Goal: Transaction & Acquisition: Book appointment/travel/reservation

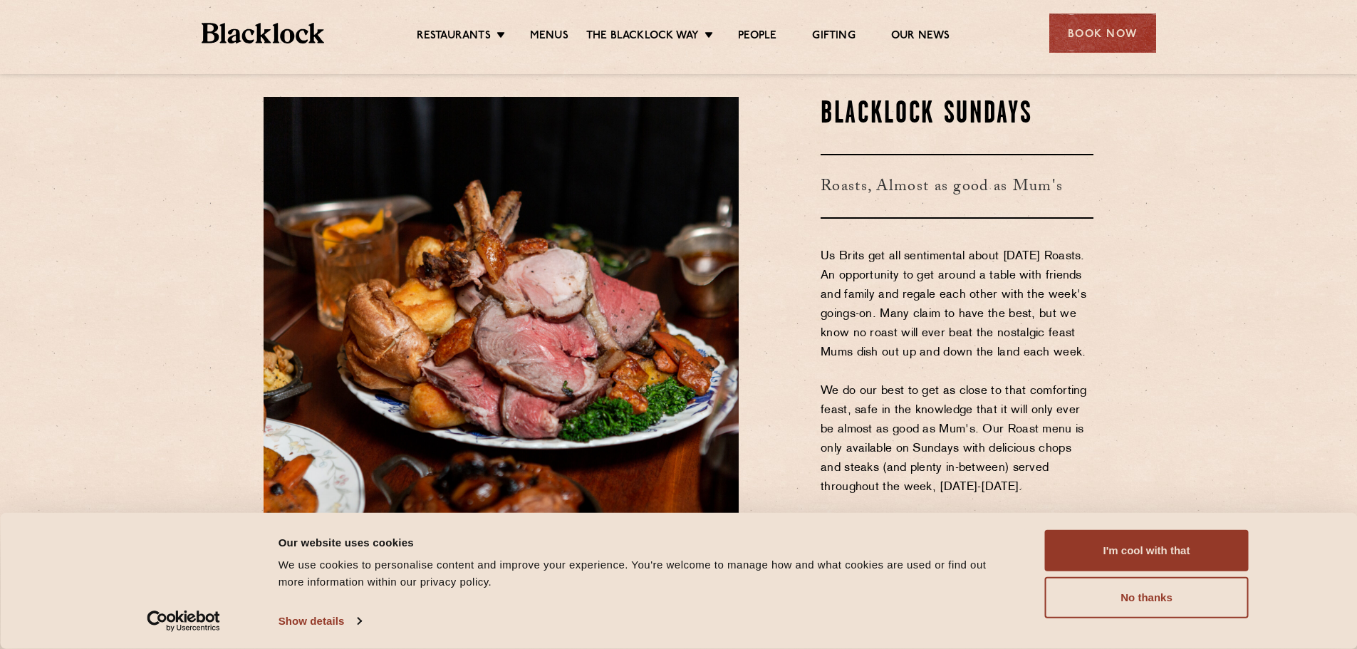
scroll to position [1781, 0]
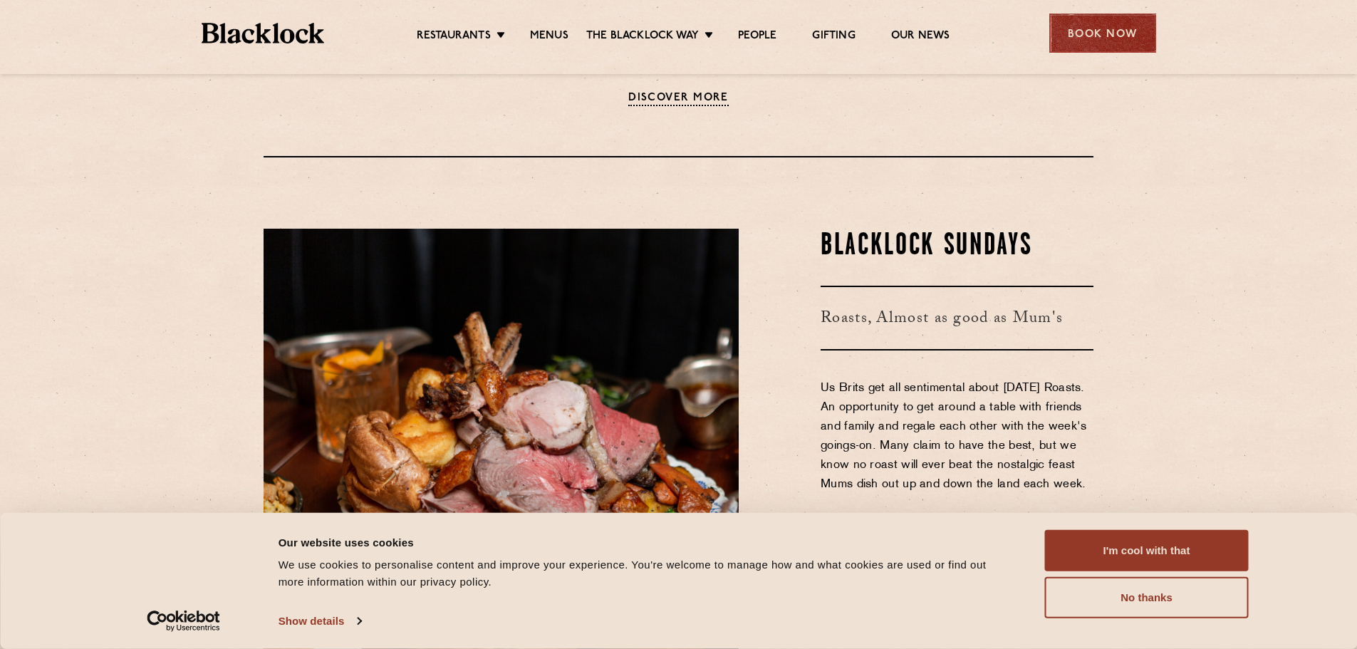
click at [1085, 38] on div "Book Now" at bounding box center [1103, 33] width 107 height 39
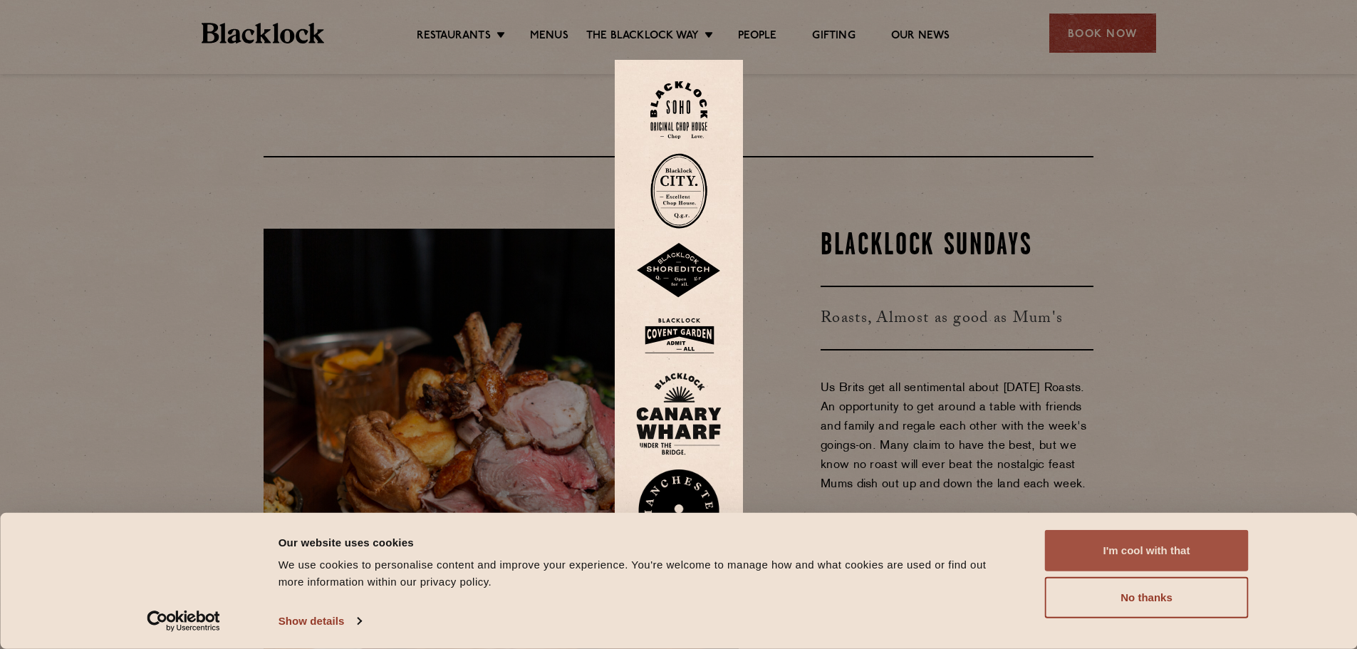
click at [1154, 545] on button "I'm cool with that" at bounding box center [1147, 550] width 204 height 41
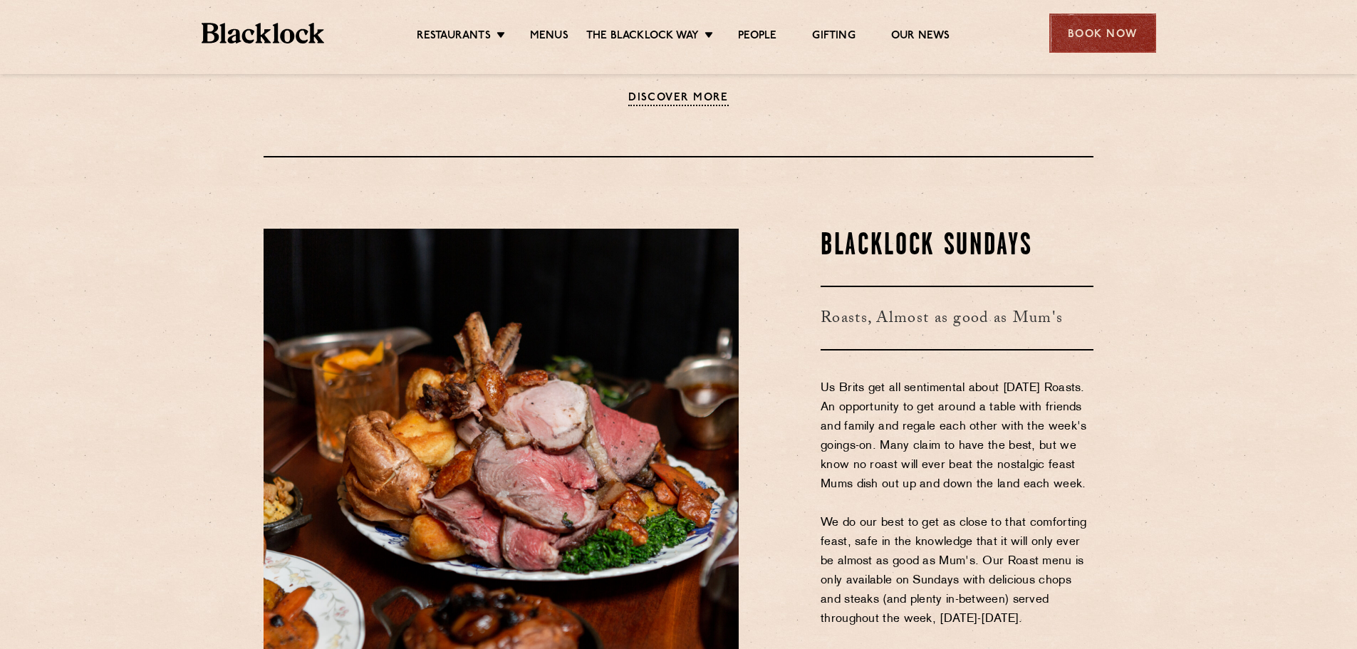
click at [1099, 38] on div "Book Now" at bounding box center [1103, 33] width 107 height 39
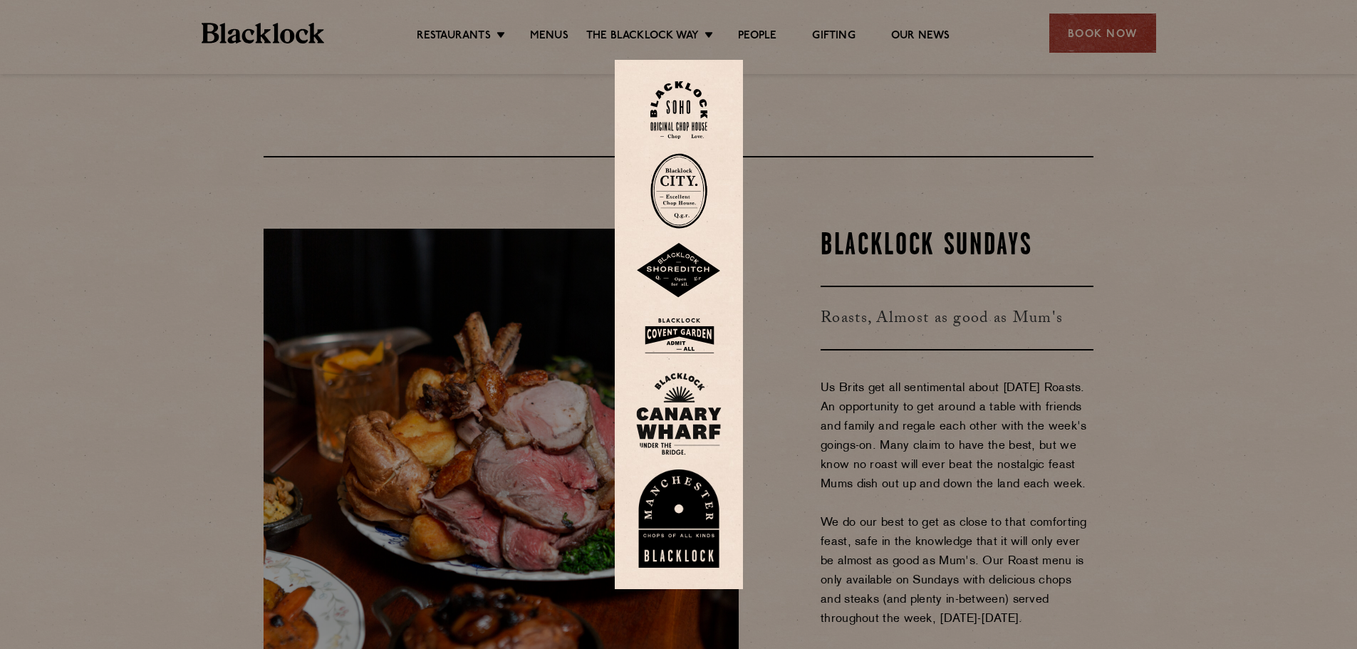
click at [699, 185] on img at bounding box center [679, 191] width 57 height 76
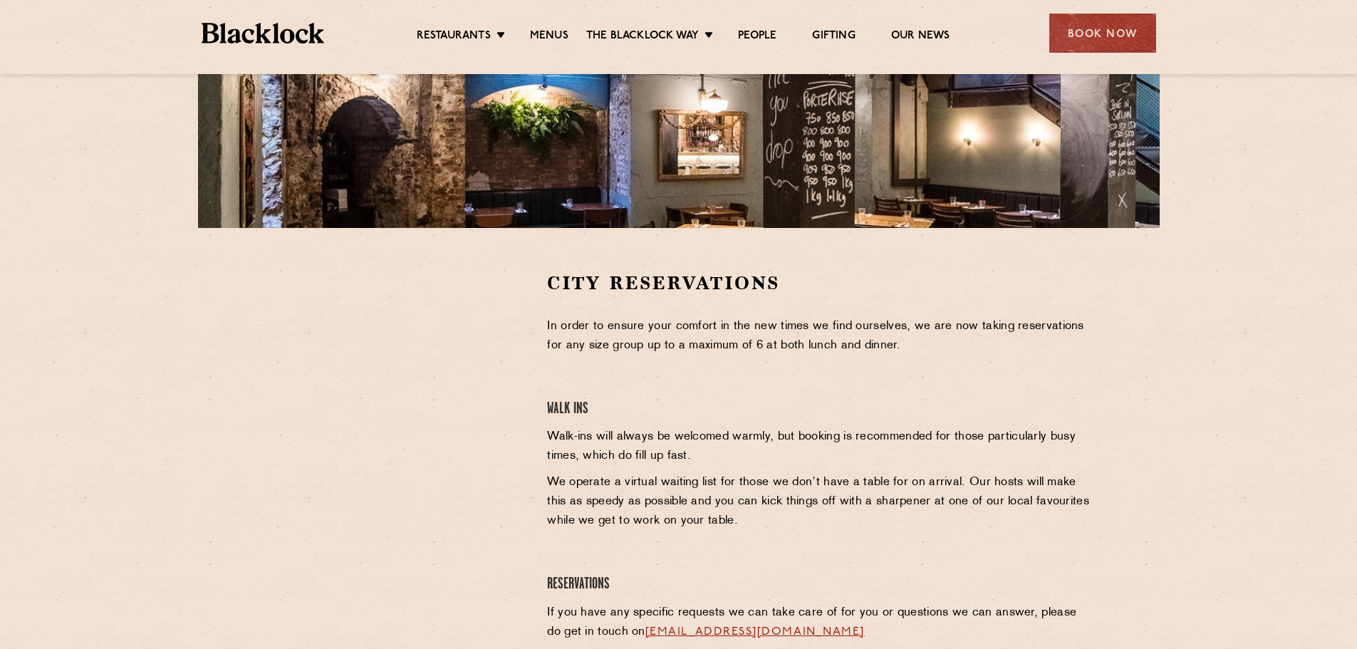
scroll to position [428, 0]
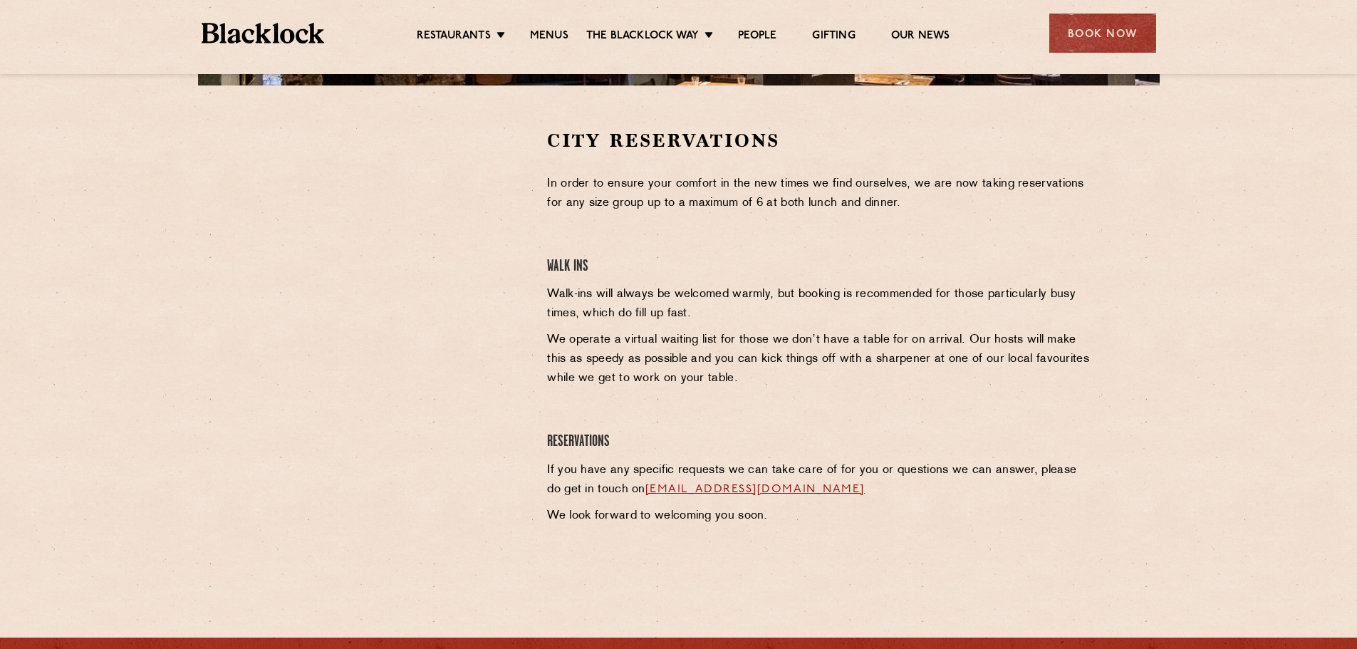
click at [1106, 33] on div "Book Now" at bounding box center [1103, 33] width 107 height 39
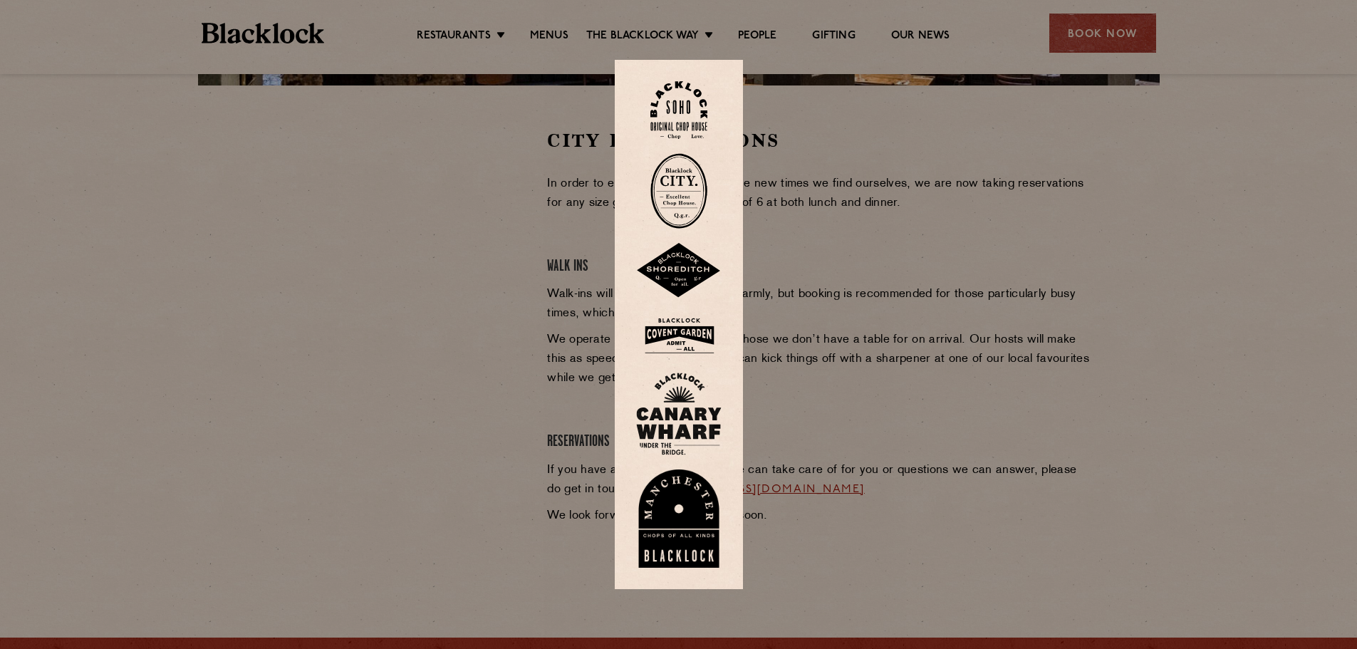
click at [467, 495] on div at bounding box center [678, 324] width 1357 height 649
